Goal: Transaction & Acquisition: Purchase product/service

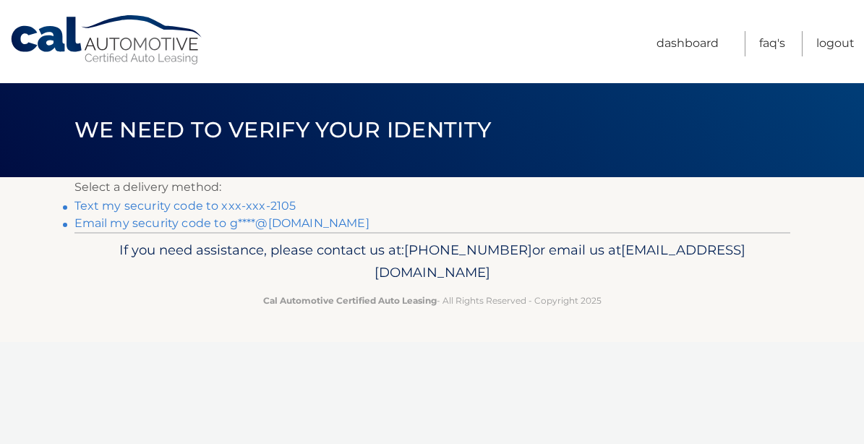
click at [257, 202] on link "Text my security code to xxx-xxx-2105" at bounding box center [185, 206] width 222 height 14
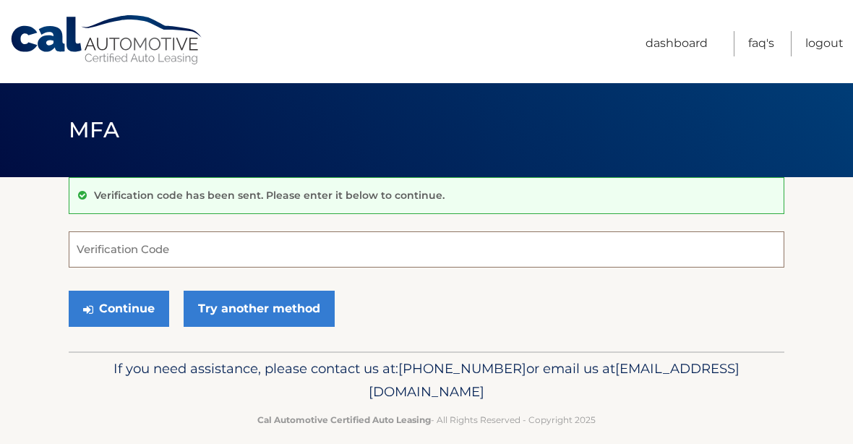
click at [134, 255] on input "Verification Code" at bounding box center [427, 249] width 716 height 36
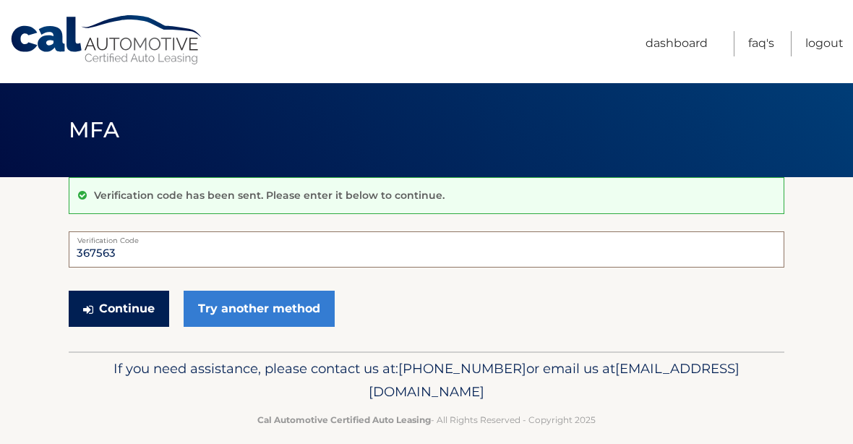
type input "367563"
click at [140, 313] on button "Continue" at bounding box center [119, 309] width 100 height 36
click at [130, 310] on button "Continue" at bounding box center [119, 309] width 100 height 36
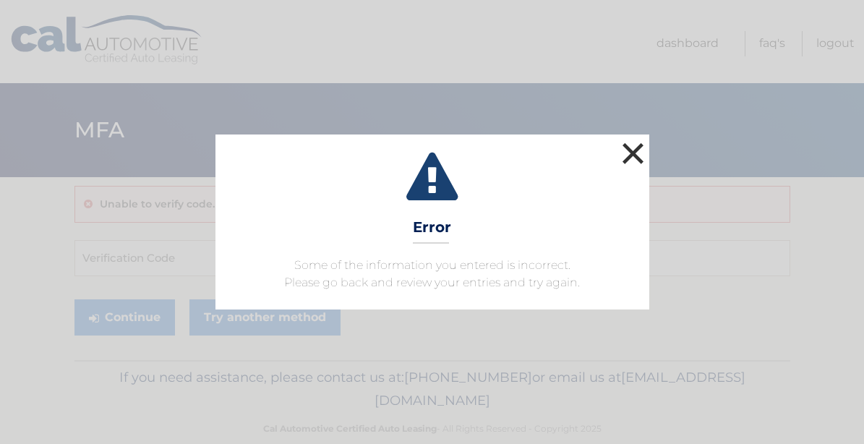
click at [630, 146] on button "×" at bounding box center [633, 153] width 29 height 29
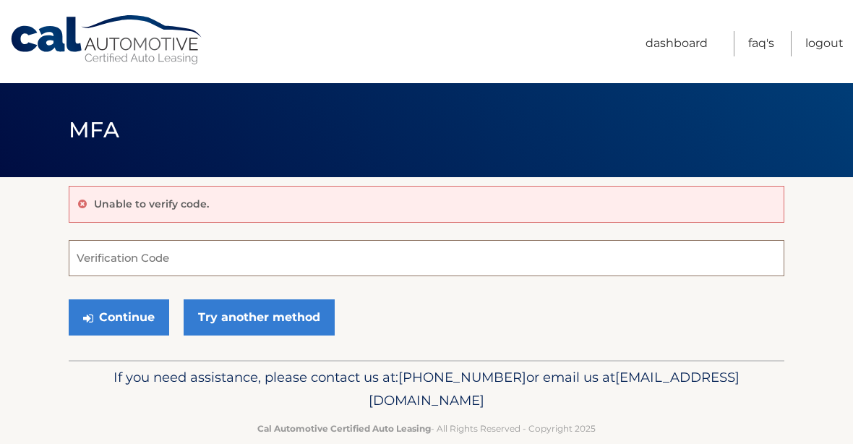
click at [226, 257] on input "Verification Code" at bounding box center [427, 258] width 716 height 36
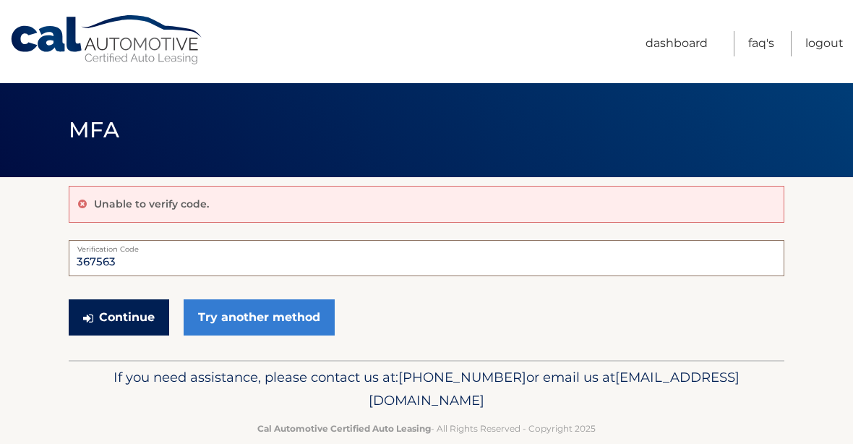
type input "367563"
click at [134, 321] on button "Continue" at bounding box center [119, 317] width 100 height 36
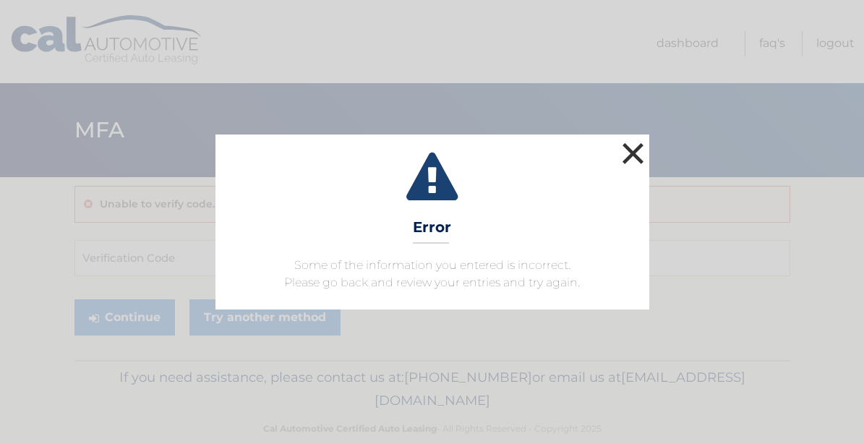
click at [639, 153] on button "×" at bounding box center [633, 153] width 29 height 29
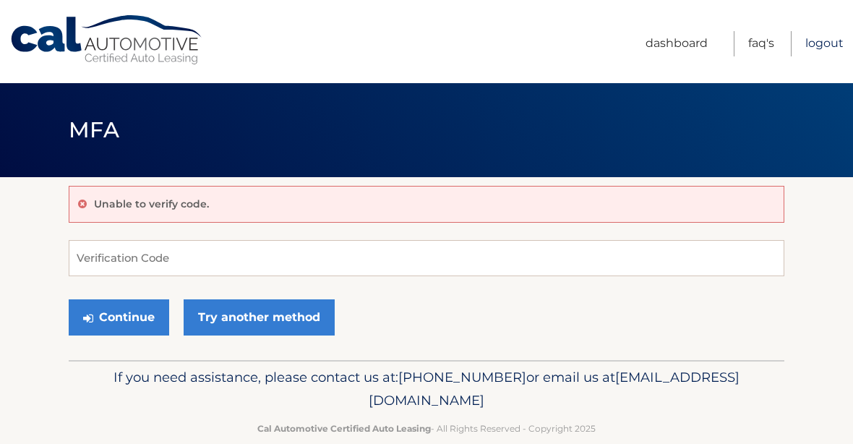
click at [827, 43] on link "Logout" at bounding box center [824, 43] width 38 height 25
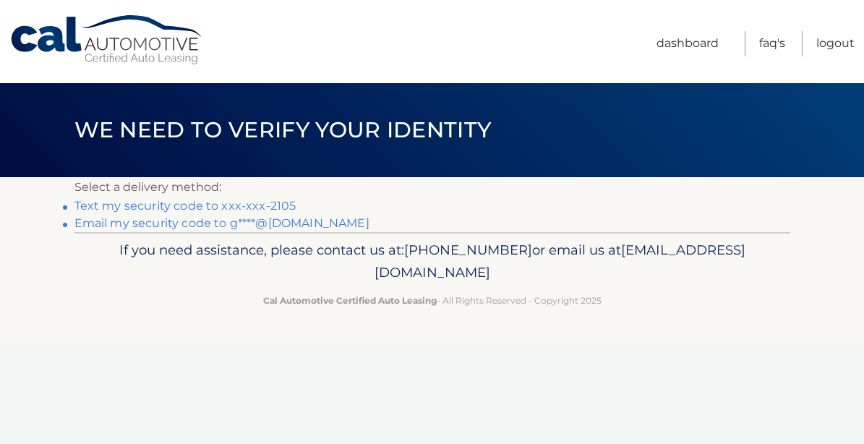
click at [166, 205] on link "Text my security code to xxx-xxx-2105" at bounding box center [185, 206] width 222 height 14
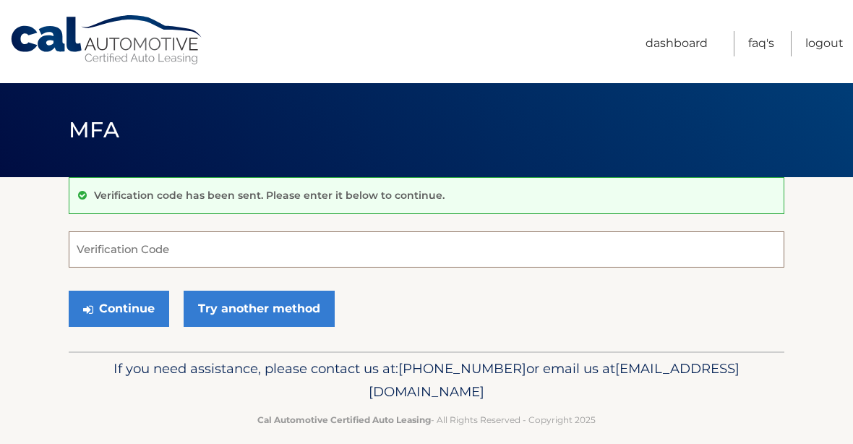
click at [92, 250] on input "Verification Code" at bounding box center [427, 249] width 716 height 36
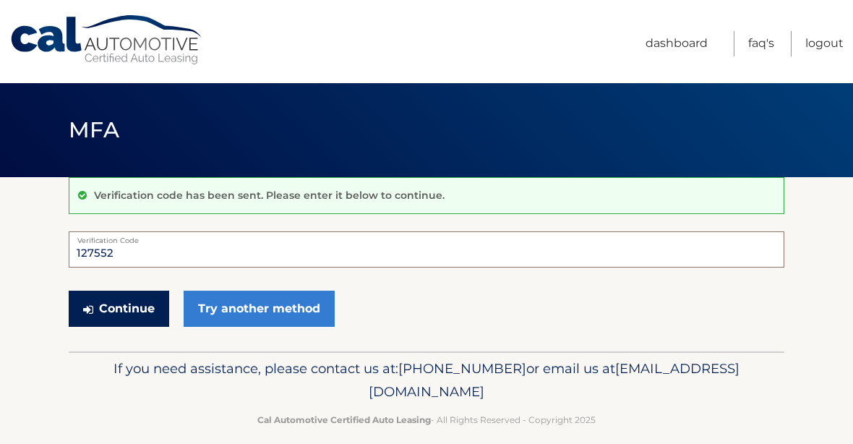
type input "127552"
click at [115, 311] on button "Continue" at bounding box center [119, 309] width 100 height 36
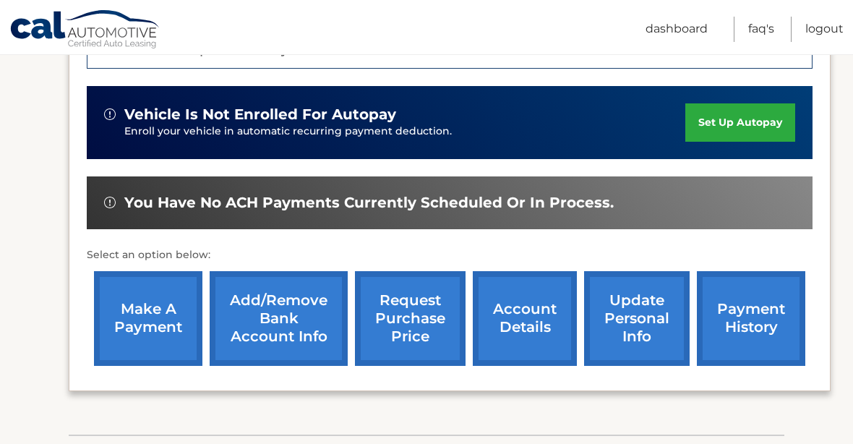
scroll to position [445, 0]
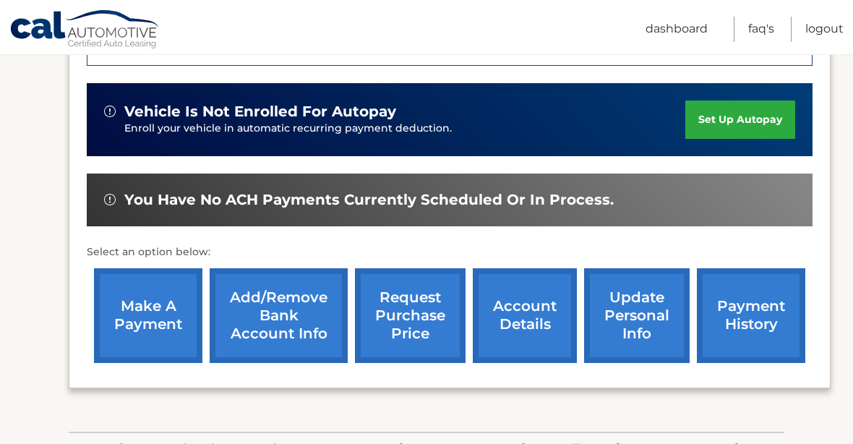
click at [117, 311] on link "make a payment" at bounding box center [148, 315] width 108 height 95
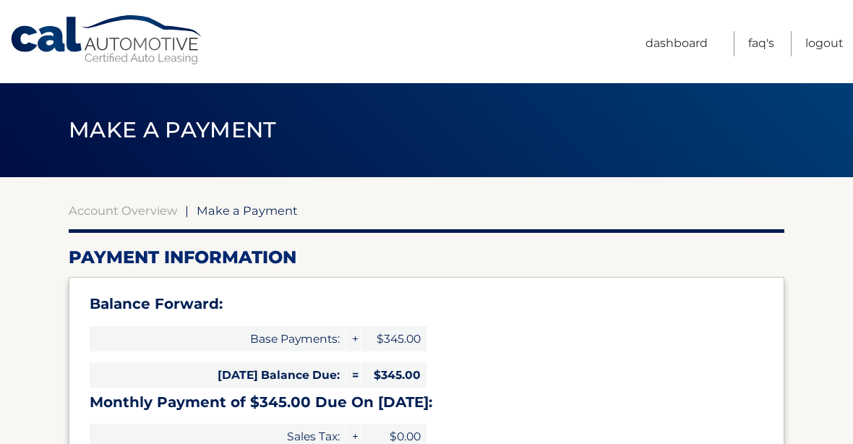
select select "MmNhZmE3ZjAtOGZjYS00N2RlLWI1MzgtYTA5ZGVjYjAyM2Zi"
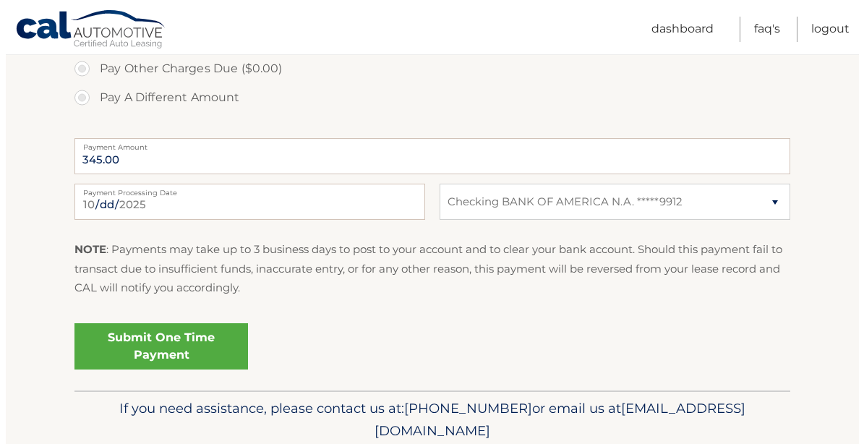
scroll to position [613, 0]
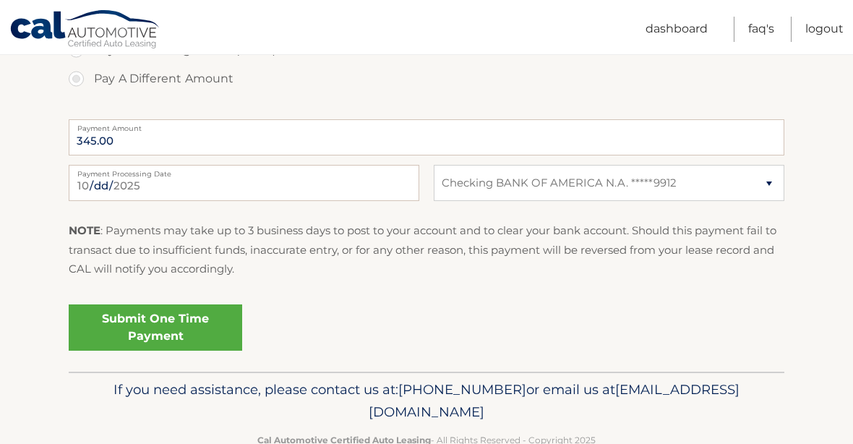
click at [174, 322] on link "Submit One Time Payment" at bounding box center [156, 327] width 174 height 46
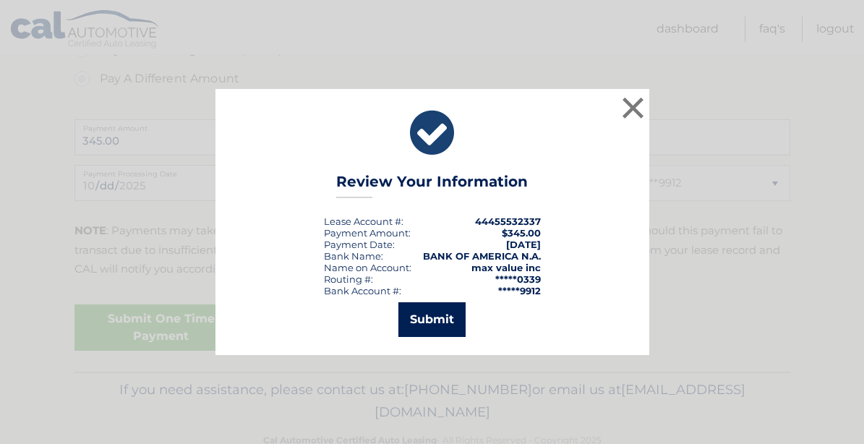
click at [433, 315] on button "Submit" at bounding box center [431, 319] width 67 height 35
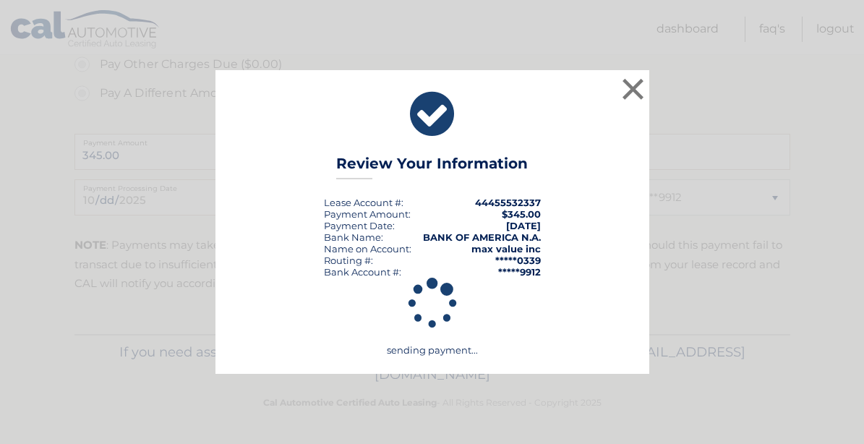
scroll to position [599, 0]
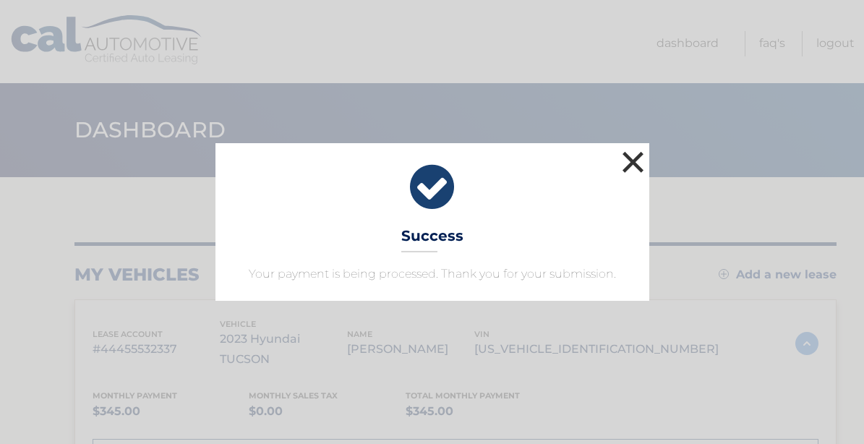
click at [632, 161] on button "×" at bounding box center [633, 161] width 29 height 29
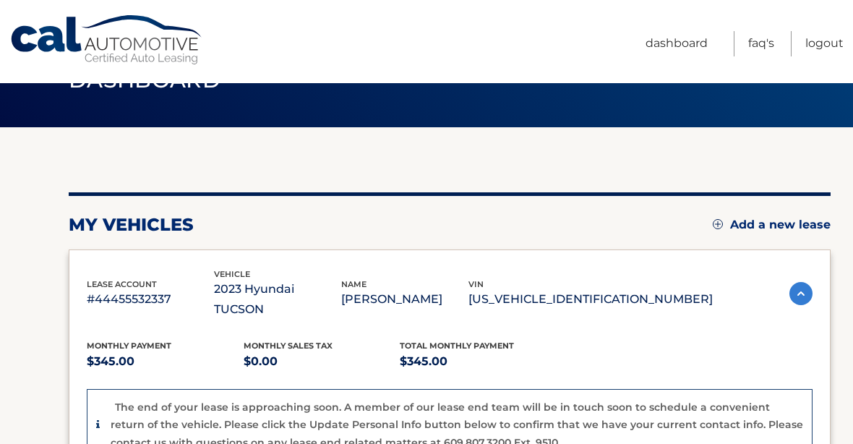
scroll to position [81, 0]
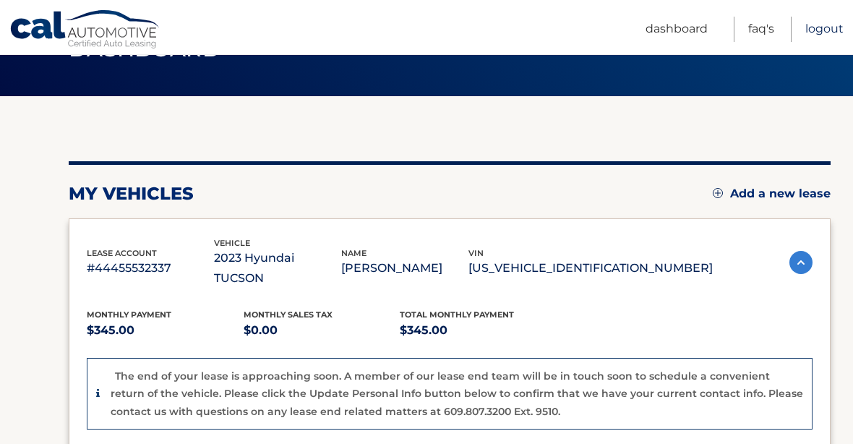
click at [824, 27] on link "Logout" at bounding box center [824, 29] width 38 height 25
